Goal: Information Seeking & Learning: Learn about a topic

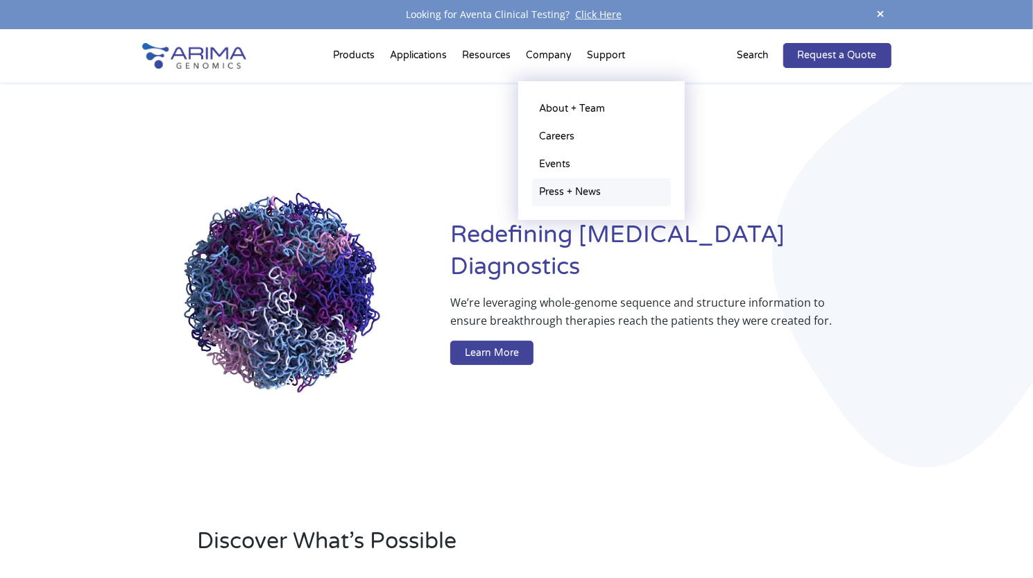
click at [579, 189] on link "Press + News" at bounding box center [601, 192] width 139 height 28
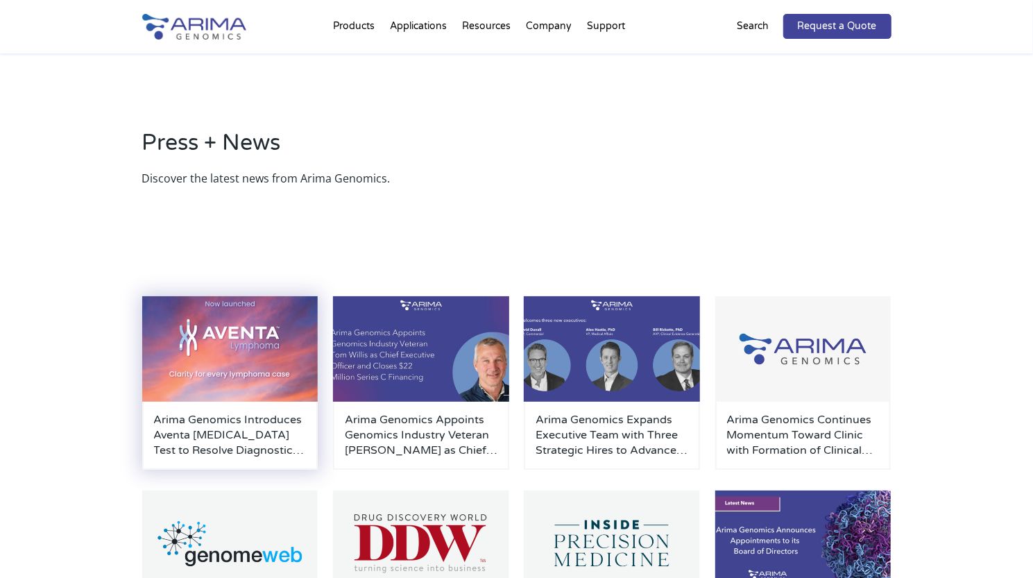
click at [262, 352] on img at bounding box center [230, 348] width 176 height 105
